Goal: Task Accomplishment & Management: Manage account settings

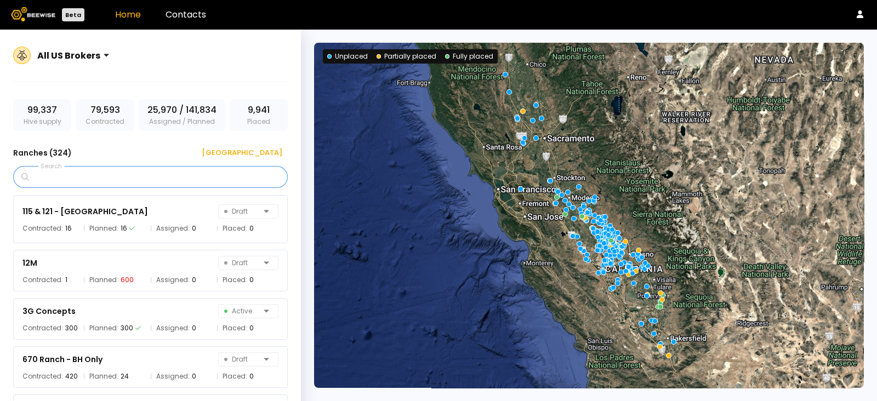
click at [141, 178] on input "Search" at bounding box center [154, 177] width 246 height 21
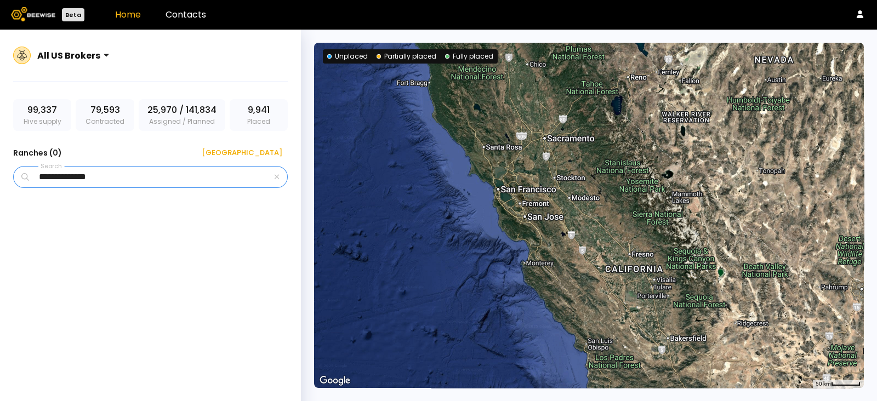
type input "**********"
drag, startPoint x: 140, startPoint y: 175, endPoint x: 0, endPoint y: 159, distance: 140.6
click at [0, 159] on div "**********" at bounding box center [150, 229] width 301 height 398
type input "**********"
click at [274, 44] on div "All US Brokers" at bounding box center [150, 62] width 275 height 39
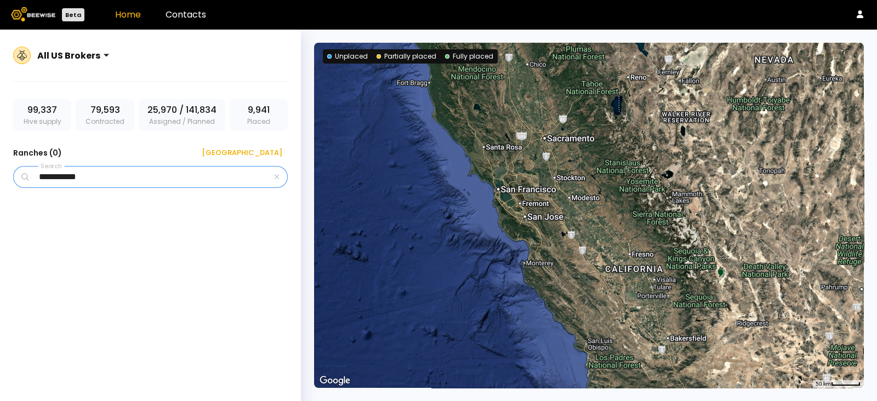
drag, startPoint x: 111, startPoint y: 174, endPoint x: 0, endPoint y: 161, distance: 112.0
click at [0, 162] on div "**********" at bounding box center [150, 229] width 301 height 398
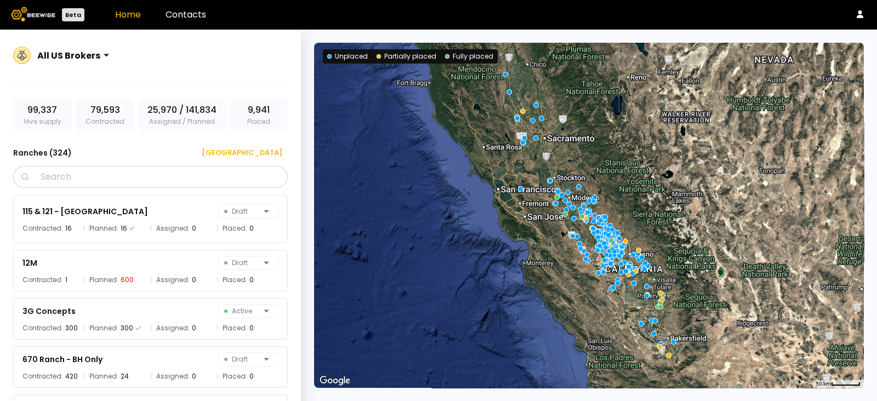
click at [144, 156] on div "Ranches ( 324 ) [GEOGRAPHIC_DATA]" at bounding box center [150, 153] width 275 height 18
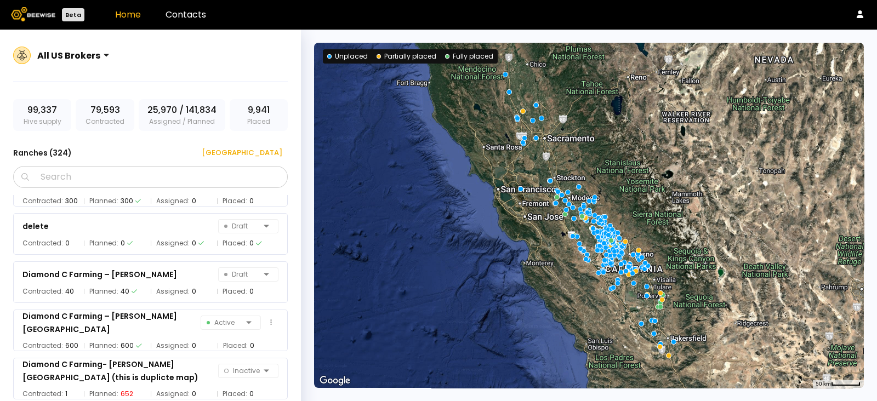
scroll to position [3151, 0]
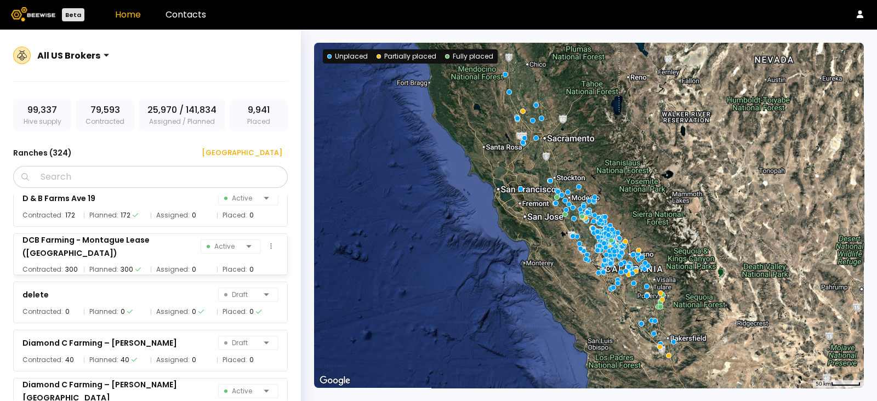
click at [140, 245] on div "DCB Farming - Montague Lease ([GEOGRAPHIC_DATA])" at bounding box center [111, 246] width 178 height 26
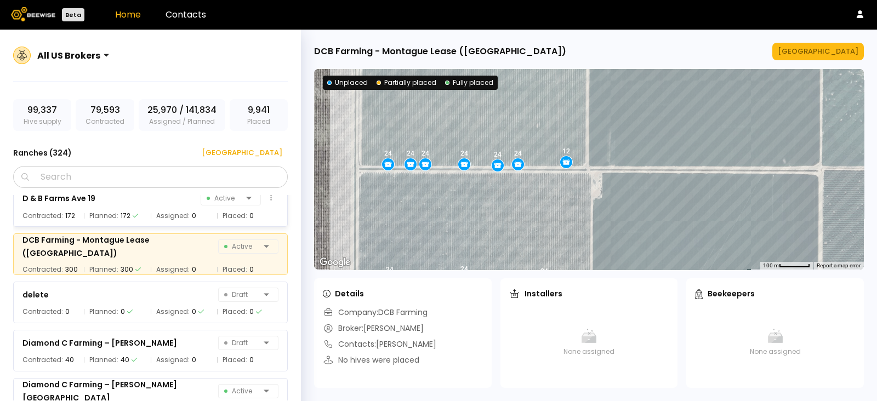
click at [74, 202] on div "D & B Farms Ave 19" at bounding box center [58, 198] width 73 height 13
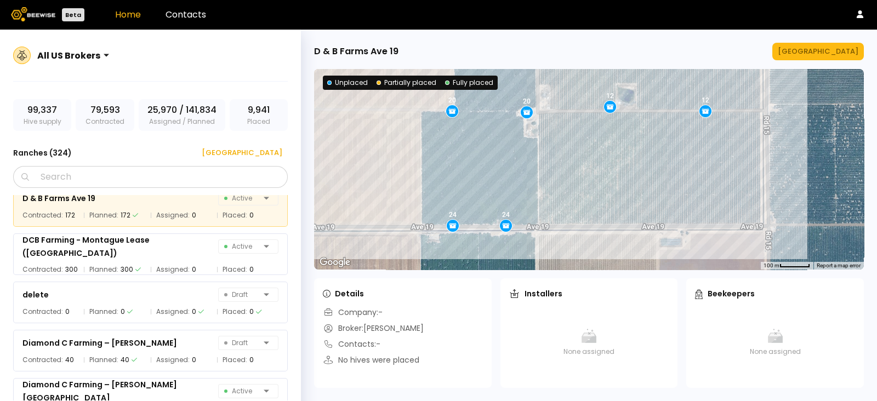
drag, startPoint x: 811, startPoint y: 179, endPoint x: 411, endPoint y: 179, distance: 400.0
click at [411, 179] on div "12 12 24 24 24 24 16 20 24 12 12 24 12 12 12 24 16 16 24 16 24 24 16 24 24 24 1…" at bounding box center [589, 169] width 550 height 201
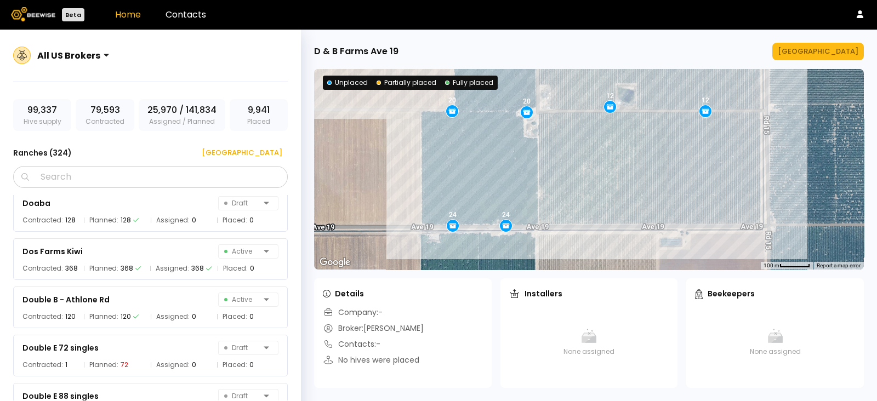
scroll to position [3630, 0]
click at [148, 231] on div "Dos Farms Kiwi Active Contracted: 368 Planned: 368 Assigned: 368 Placed: 0" at bounding box center [156, 254] width 286 height 48
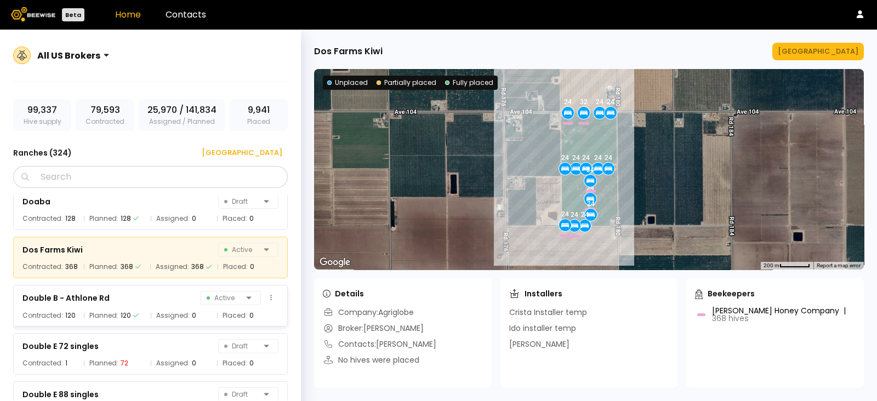
click at [130, 301] on div "Double B - Athlone Rd Active" at bounding box center [150, 297] width 256 height 15
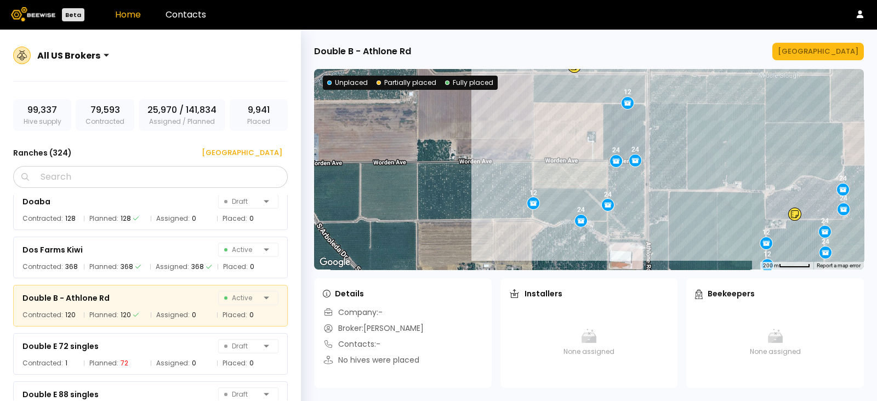
click at [819, 52] on div "[GEOGRAPHIC_DATA]" at bounding box center [818, 51] width 81 height 11
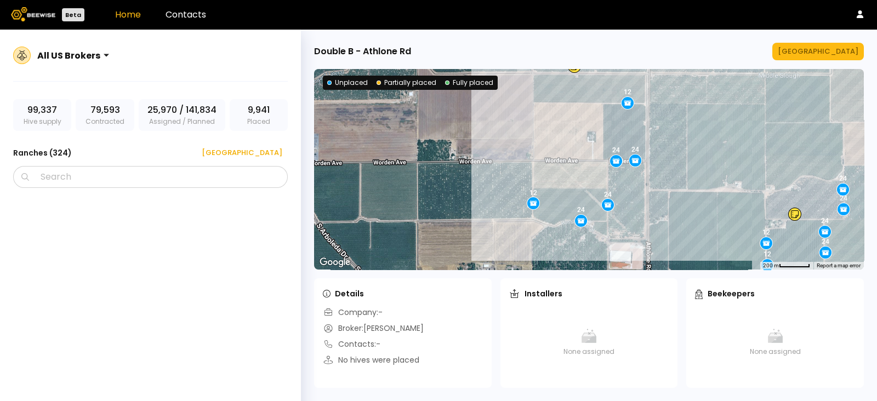
scroll to position [3635, 0]
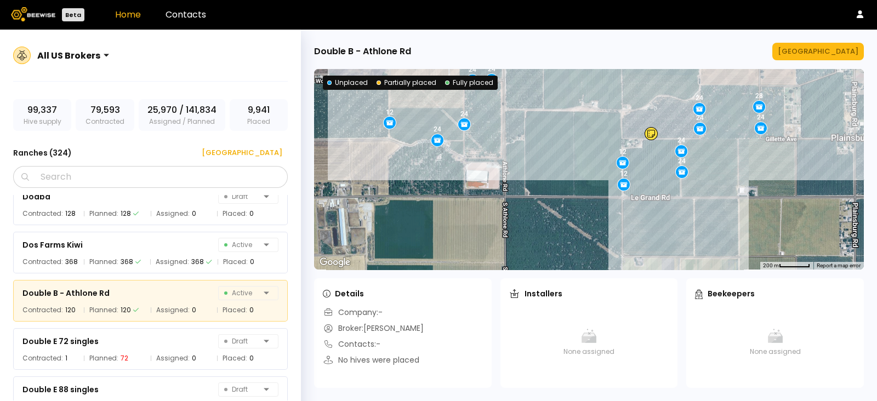
drag, startPoint x: 795, startPoint y: 170, endPoint x: 657, endPoint y: 97, distance: 156.6
click at [657, 97] on div "24 28 24 24 24 24 12 24 24 12 12 12 24 24" at bounding box center [589, 169] width 550 height 201
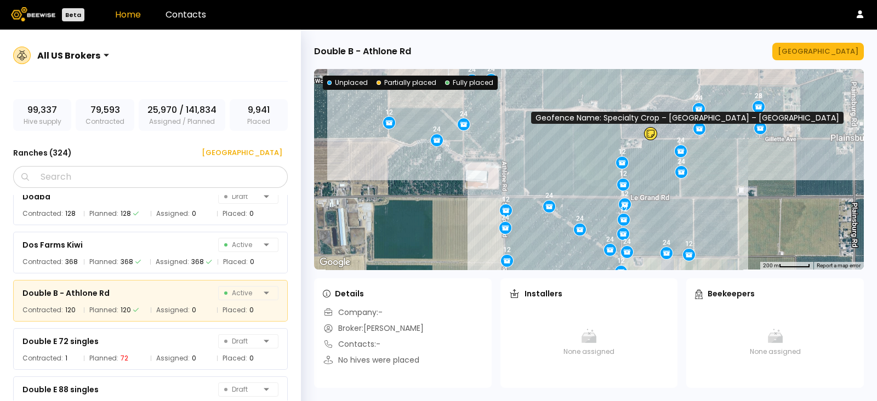
click at [652, 132] on icon at bounding box center [650, 133] width 8 height 9
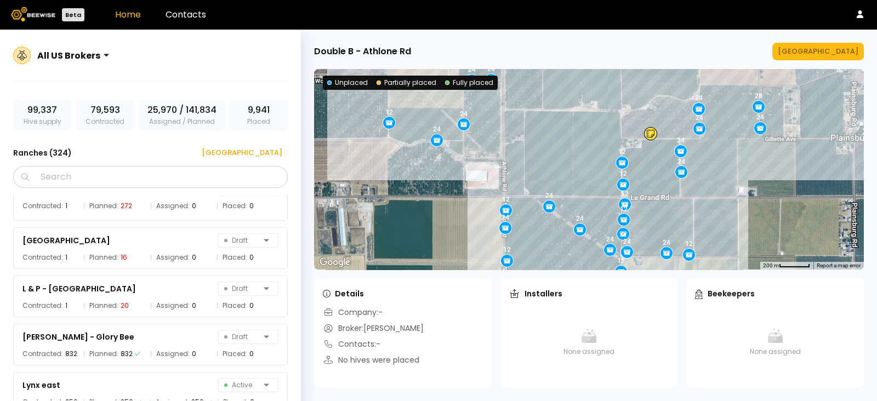
scroll to position [7334, 0]
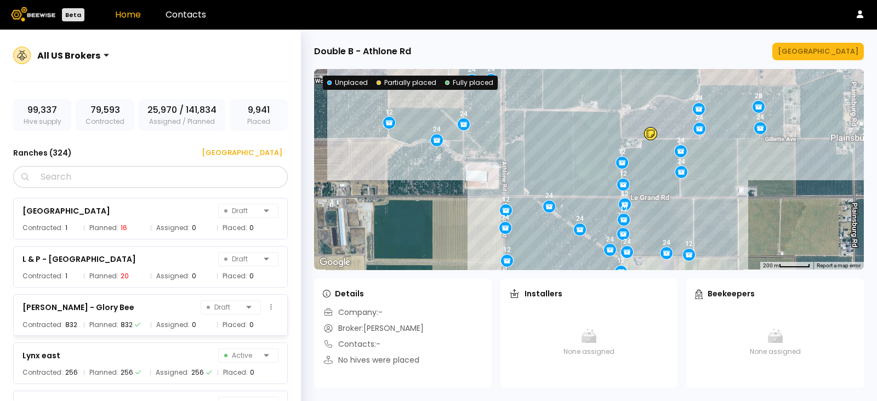
click at [142, 313] on div "[PERSON_NAME] - Glory Bee Draft" at bounding box center [150, 307] width 256 height 15
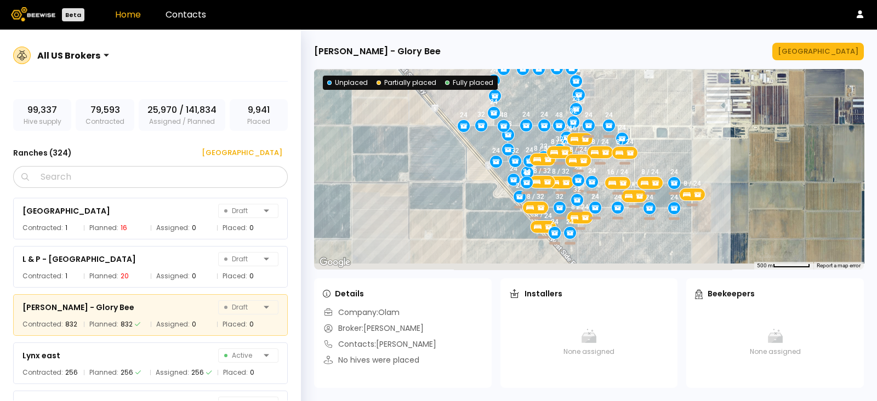
drag, startPoint x: 451, startPoint y: 207, endPoint x: 367, endPoint y: 155, distance: 98.7
click at [367, 155] on div "24 48 32 32 24 24 32 24 24 24 24 32 48 32 24 32 24 24 24 32 32 48 24 32 24 32 3…" at bounding box center [589, 169] width 550 height 201
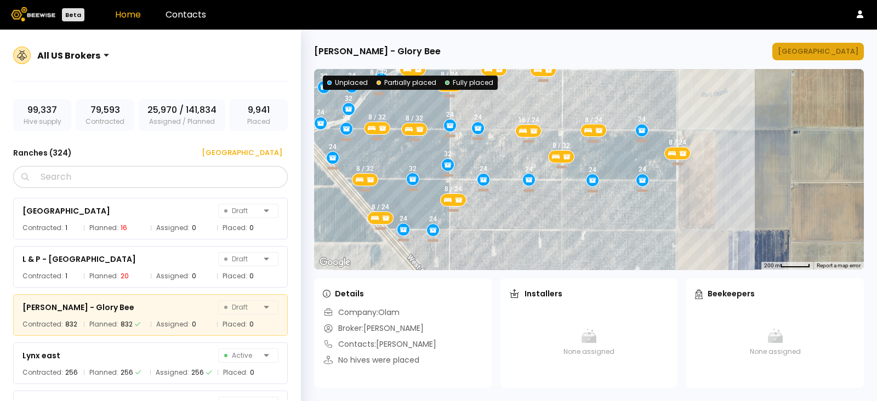
click at [817, 46] on div "[GEOGRAPHIC_DATA]" at bounding box center [818, 51] width 81 height 11
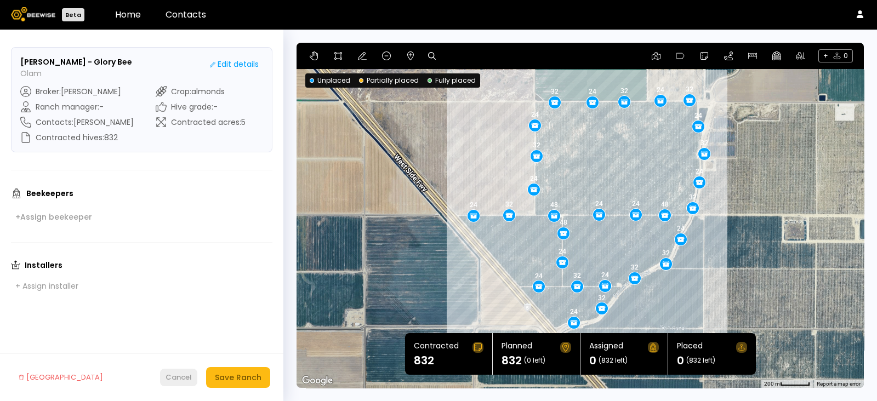
click at [182, 372] on div "Cancel" at bounding box center [178, 377] width 26 height 11
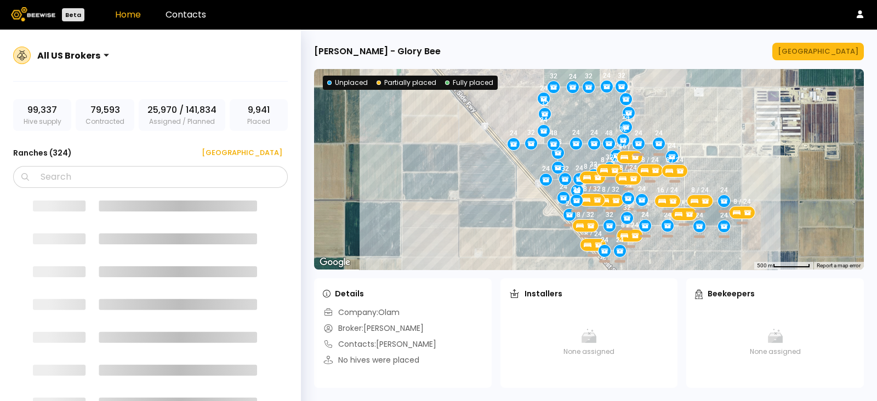
drag, startPoint x: 500, startPoint y: 205, endPoint x: 476, endPoint y: 179, distance: 35.3
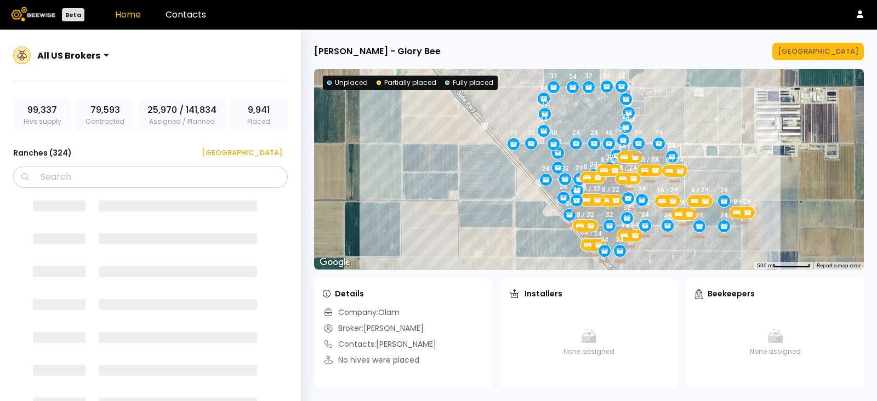
click at [476, 179] on div "24 48 32 32 24 24 32 24 24 24 24 32 48 32 24 32 24 24 24 32 32 48 24 32 24 32 3…" at bounding box center [589, 169] width 550 height 201
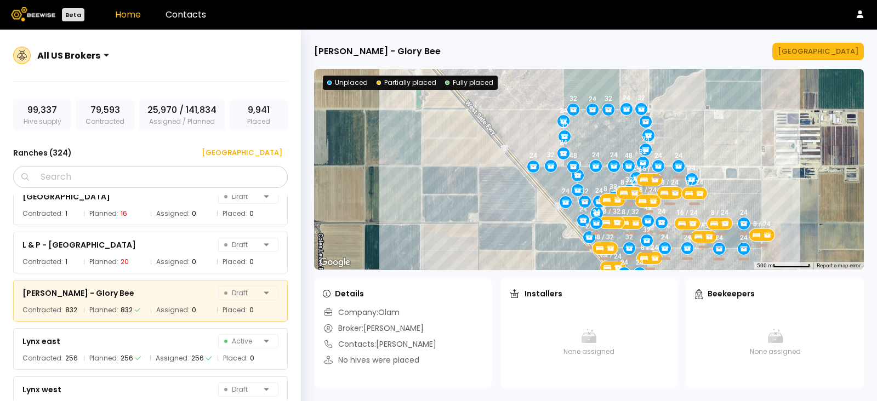
scroll to position [7348, 0]
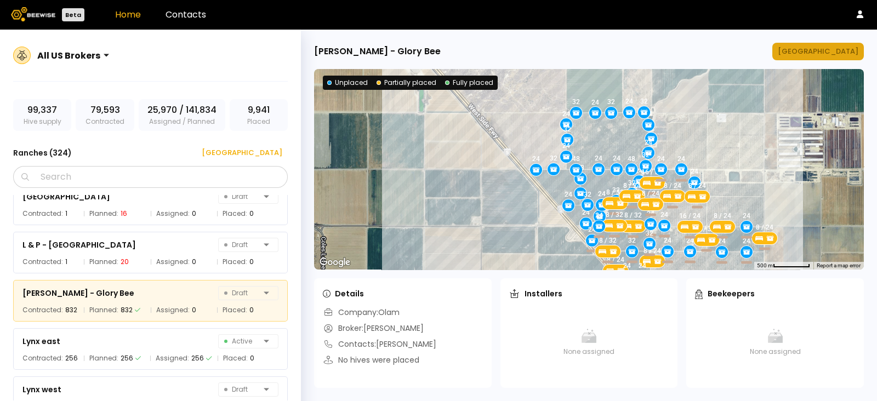
click at [824, 51] on div "[GEOGRAPHIC_DATA]" at bounding box center [818, 51] width 81 height 11
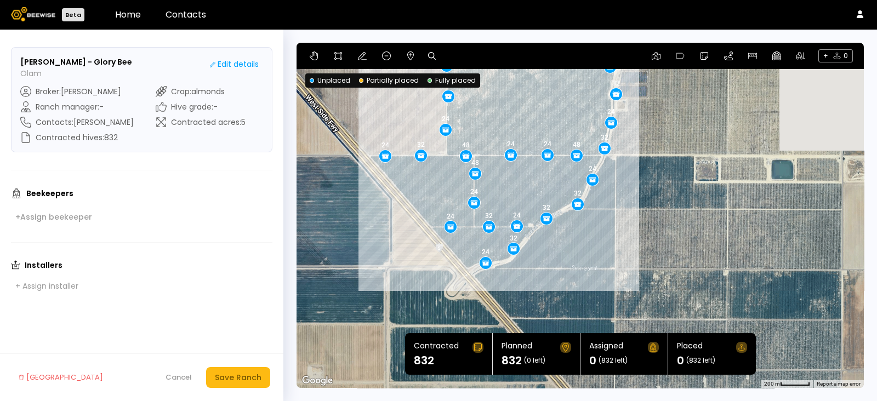
drag, startPoint x: 814, startPoint y: 265, endPoint x: 726, endPoint y: 205, distance: 107.0
click at [726, 205] on div "24 48 32 32 24 24 32 24 24 24 24 32 48 32 24 32 24 24 24 32 32 48 24 32 24 32 3…" at bounding box center [579, 215] width 567 height 345
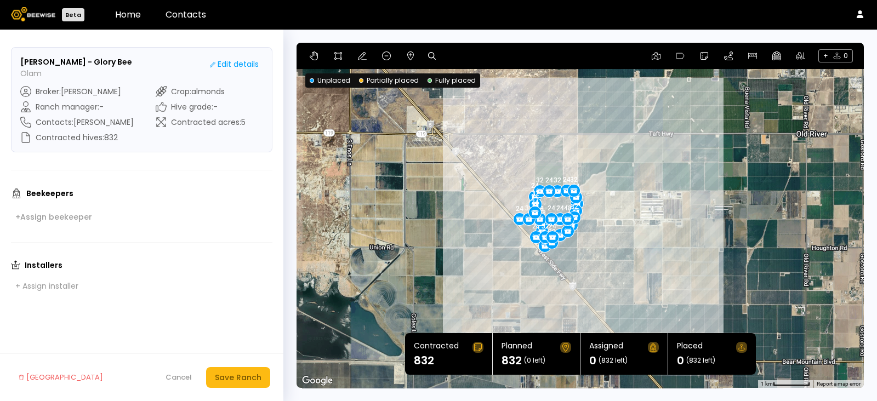
drag, startPoint x: 785, startPoint y: 228, endPoint x: 663, endPoint y: 239, distance: 122.7
click at [665, 244] on div "24 48 32 32 24 24 32 24 24 24 24 32 48 32 24 32 24 24 24 32 32 48 24 32 24 32 3…" at bounding box center [579, 215] width 567 height 345
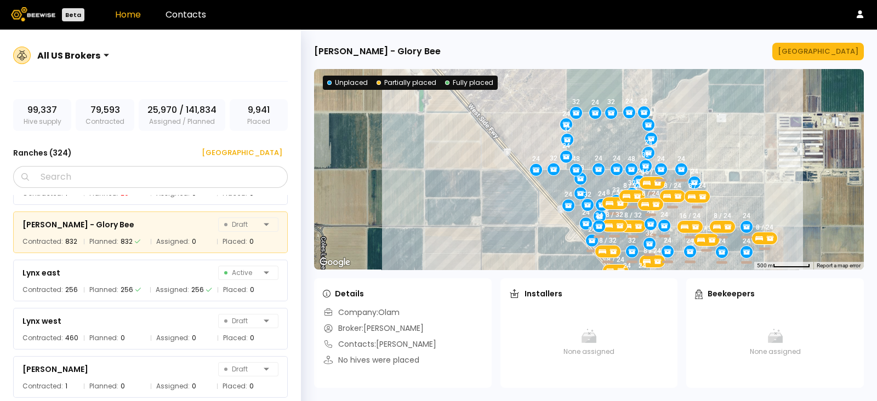
scroll to position [7417, 0]
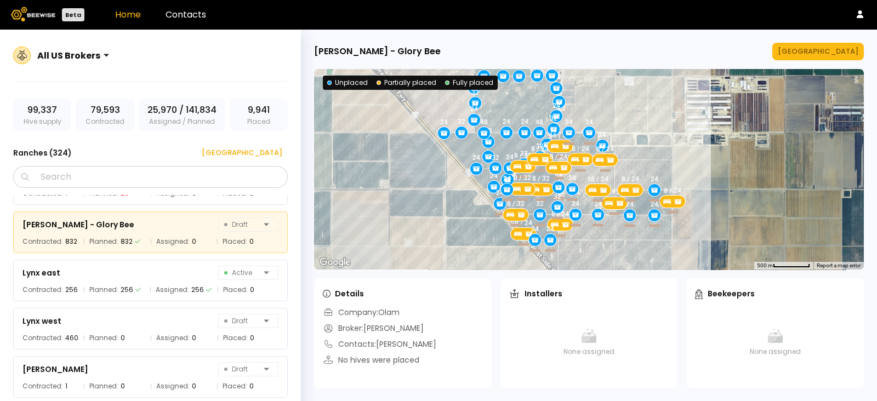
drag, startPoint x: 498, startPoint y: 246, endPoint x: 405, endPoint y: 209, distance: 100.1
click at [405, 209] on div "24 48 32 32 24 24 32 24 24 24 24 32 48 32 24 32 24 24 24 32 32 48 24 32 24 32 3…" at bounding box center [589, 169] width 550 height 201
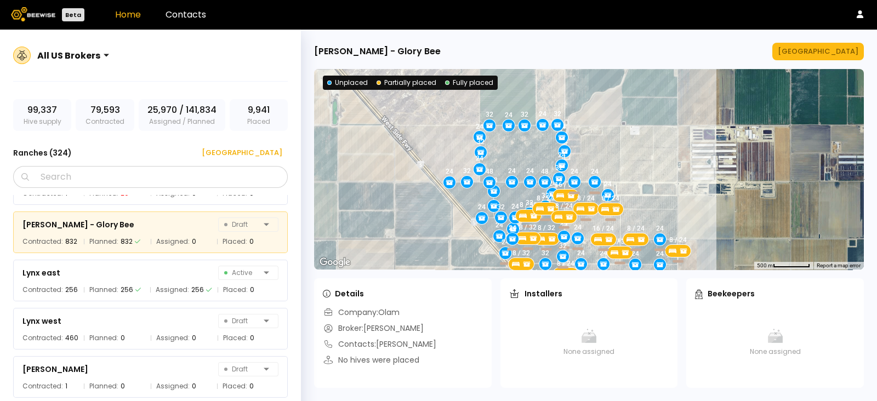
drag, startPoint x: 391, startPoint y: 144, endPoint x: 396, endPoint y: 198, distance: 54.5
click at [396, 198] on div "24 48 32 32 24 24 32 24 24 24 24 32 48 32 24 32 24 24 24 32 32 48 24 32 24 32 3…" at bounding box center [589, 169] width 550 height 201
click at [820, 50] on div "[GEOGRAPHIC_DATA]" at bounding box center [818, 51] width 81 height 11
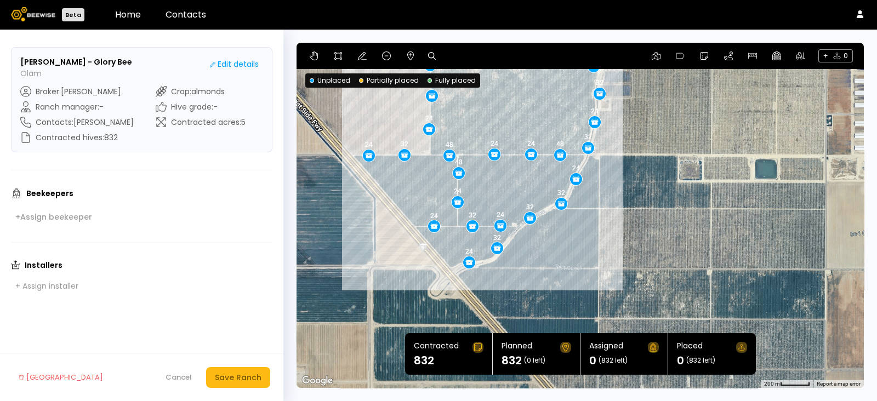
drag, startPoint x: 804, startPoint y: 257, endPoint x: 695, endPoint y: 195, distance: 125.7
click at [696, 195] on div "24 48 32 32 24 24 32 24 24 24 24 32 48 32 24 32 24 24 24 32 32 48 24 32 24 32 3…" at bounding box center [579, 215] width 567 height 345
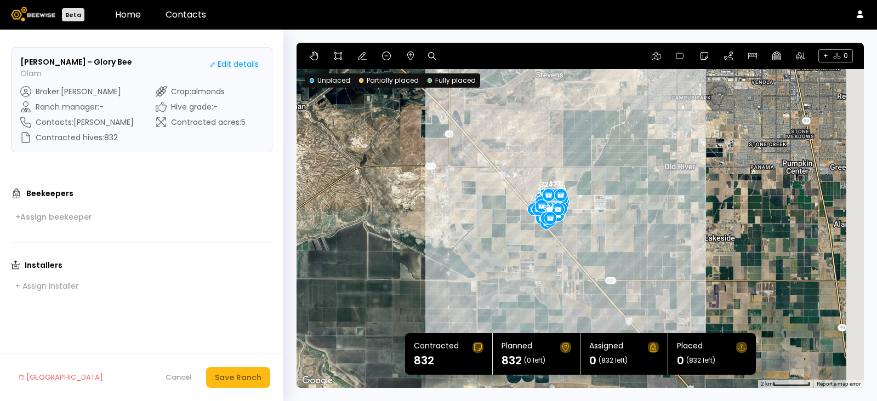
drag, startPoint x: 614, startPoint y: 215, endPoint x: 490, endPoint y: 199, distance: 124.3
click at [490, 199] on div "24 48 32 32 24 24 32 24 24 24 24 32 48 32 24 32 24 24 24 32 32 48 24 32 24 32 3…" at bounding box center [579, 215] width 567 height 345
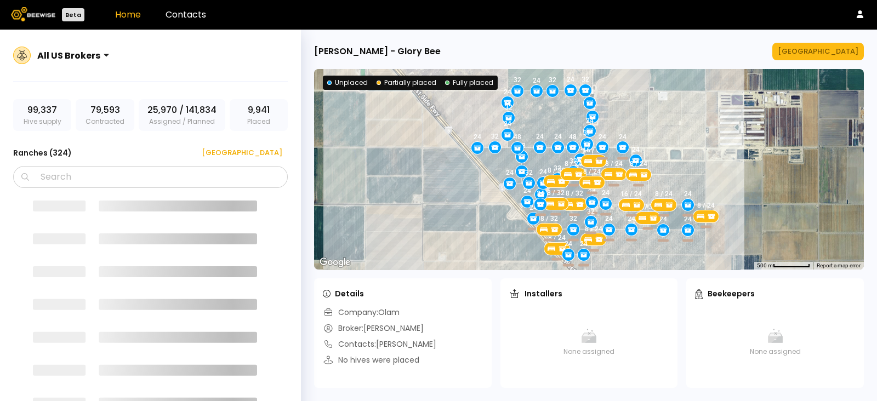
drag, startPoint x: 781, startPoint y: 171, endPoint x: 716, endPoint y: 146, distance: 69.9
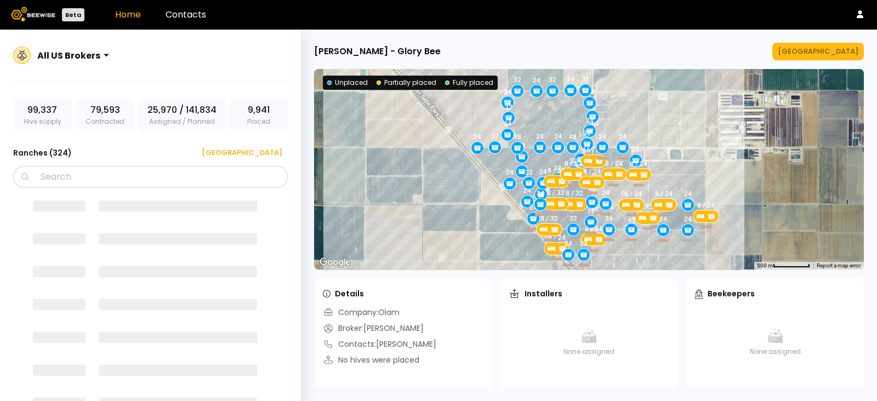
click at [716, 146] on div "24 48 32 32 24 24 32 24 24 24 24 32 48 32 24 32 24 24 24 32 32 48 24 32 24 32 3…" at bounding box center [589, 169] width 550 height 201
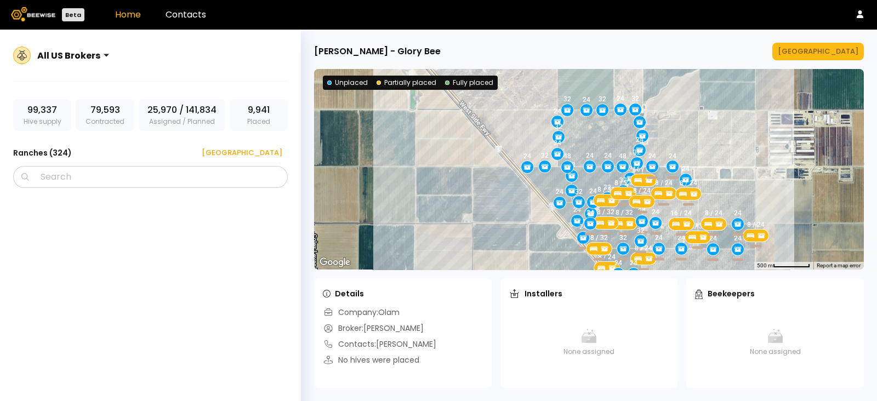
scroll to position [7348, 0]
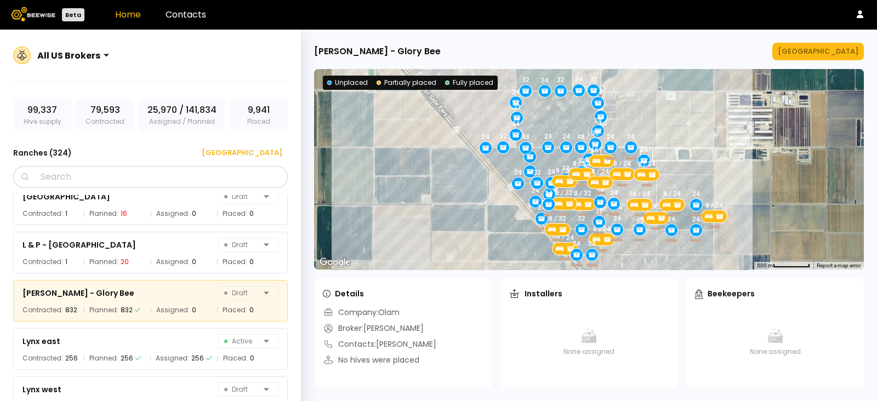
drag, startPoint x: 465, startPoint y: 188, endPoint x: 412, endPoint y: 163, distance: 59.3
click at [412, 163] on div "24 48 32 32 24 24 32 24 24 24 24 32 48 32 24 32 24 24 24 32 32 48 24 32 24 32 3…" at bounding box center [589, 169] width 550 height 201
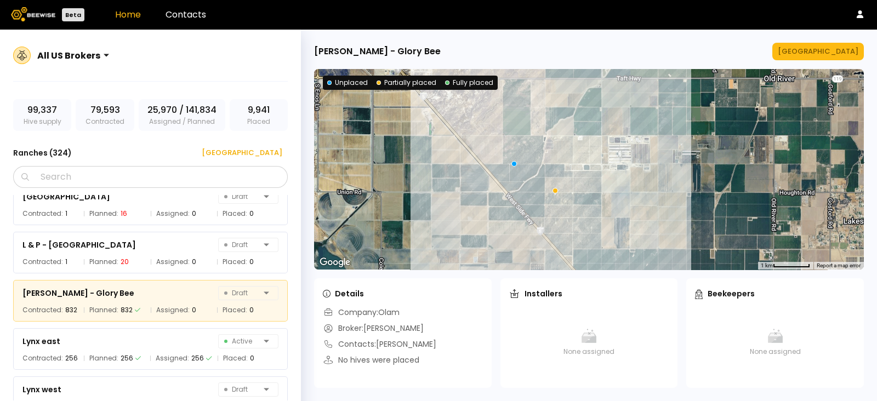
drag, startPoint x: 448, startPoint y: 198, endPoint x: 470, endPoint y: 190, distance: 23.6
click at [470, 190] on div at bounding box center [589, 169] width 550 height 201
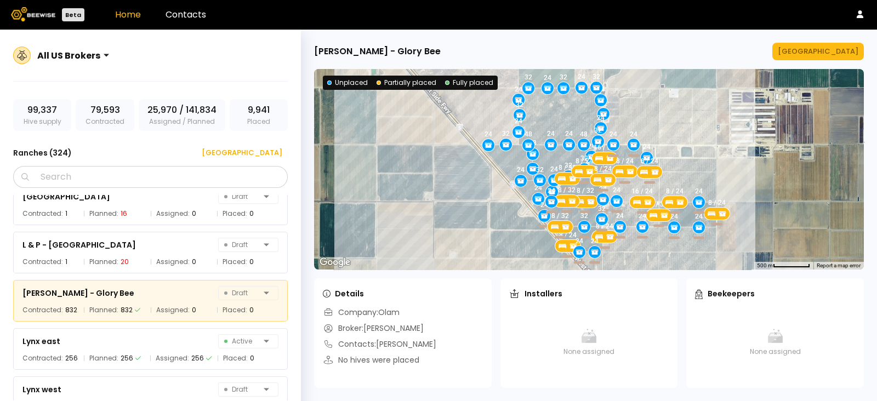
drag, startPoint x: 535, startPoint y: 193, endPoint x: 482, endPoint y: 208, distance: 55.6
click at [482, 208] on div "24 48 32 32 24 24 32 24 24 24 24 32 48 32 24 32 24 24 24 32 32 48 24 32 24 32 3…" at bounding box center [589, 169] width 550 height 201
click at [443, 26] on header "Beta Home Contacts" at bounding box center [438, 15] width 877 height 30
click at [834, 45] on button "[GEOGRAPHIC_DATA]" at bounding box center [818, 52] width 92 height 18
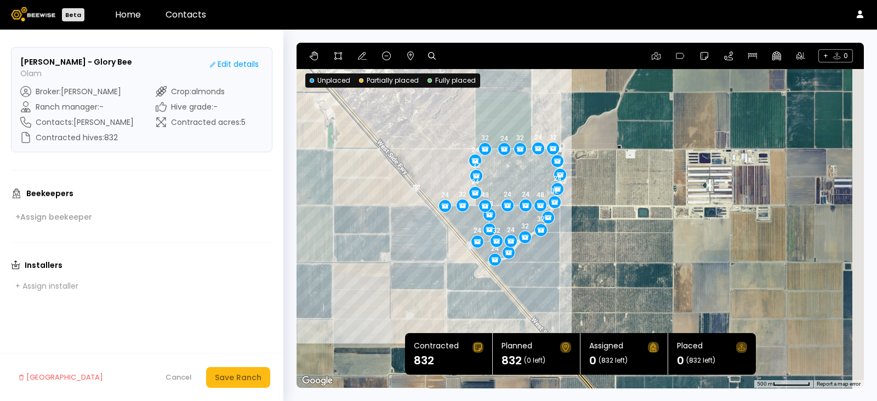
drag, startPoint x: 689, startPoint y: 222, endPoint x: 624, endPoint y: 215, distance: 66.1
click at [624, 215] on div "24 48 32 32 24 24 32 24 24 24 24 32 48 32 24 32 24 24 24 32 32 48 24 32 24 32 3…" at bounding box center [579, 215] width 567 height 345
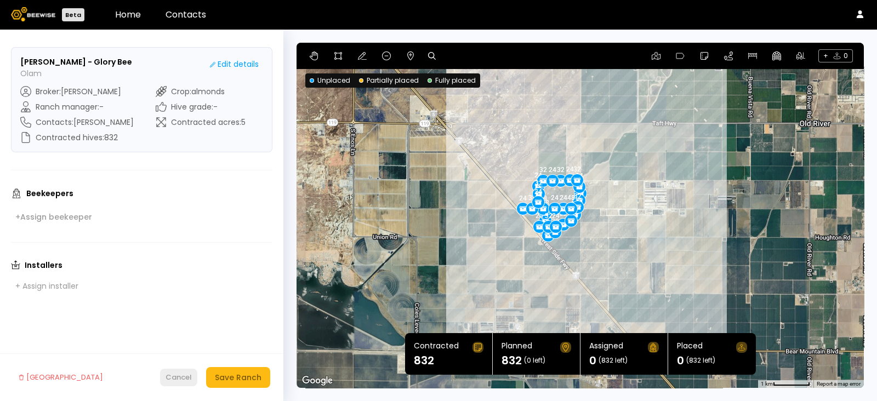
click at [185, 379] on div "Cancel" at bounding box center [178, 377] width 26 height 11
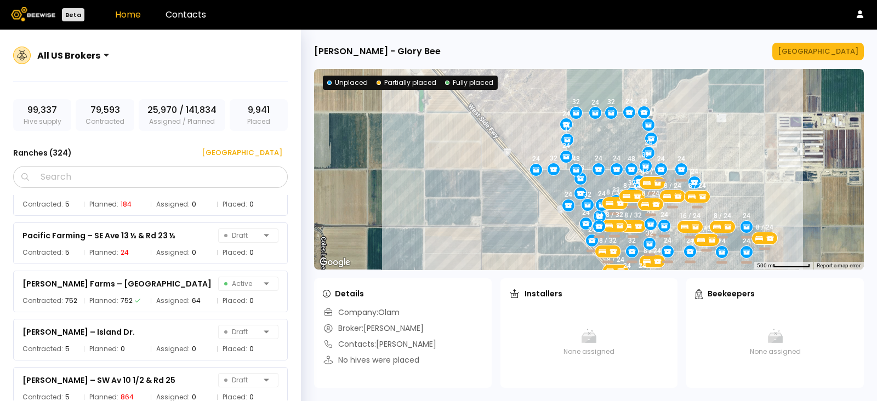
scroll to position [9403, 0]
